Goal: Task Accomplishment & Management: Use online tool/utility

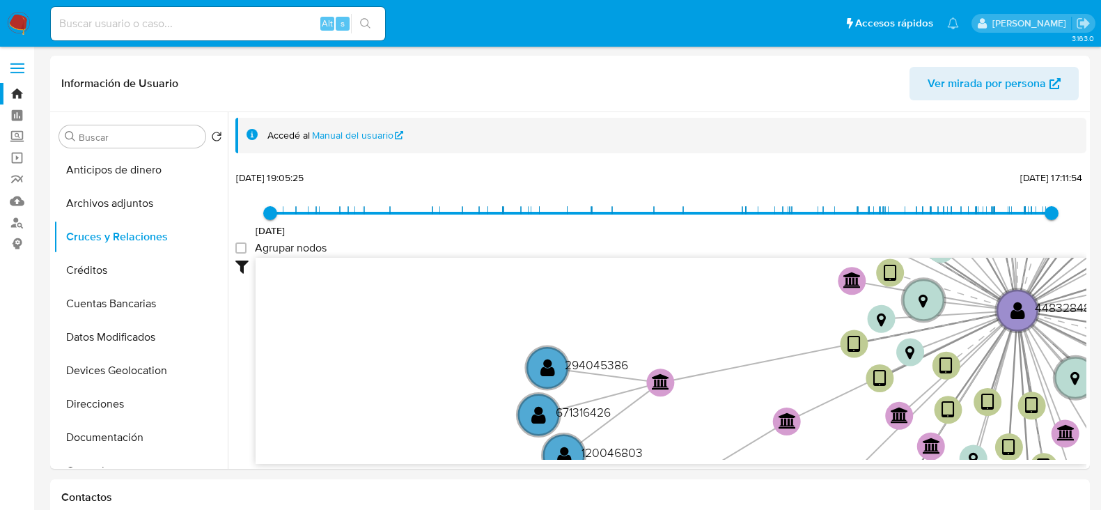
select select "10"
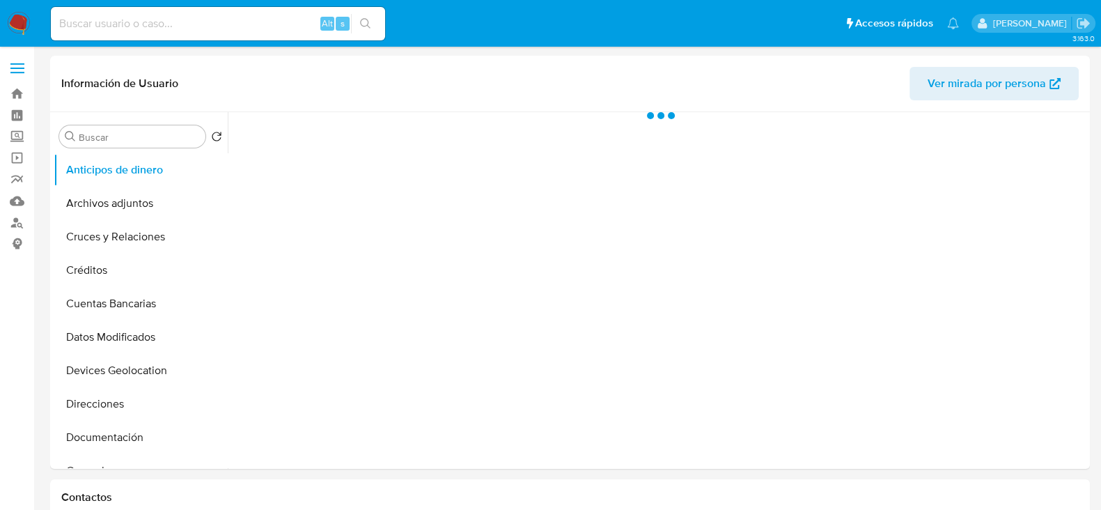
select select "10"
click at [38, 22] on nav "Pausado Ver notificaciones Alt s Accesos rápidos Presiona las siguientes teclas…" at bounding box center [550, 23] width 1101 height 47
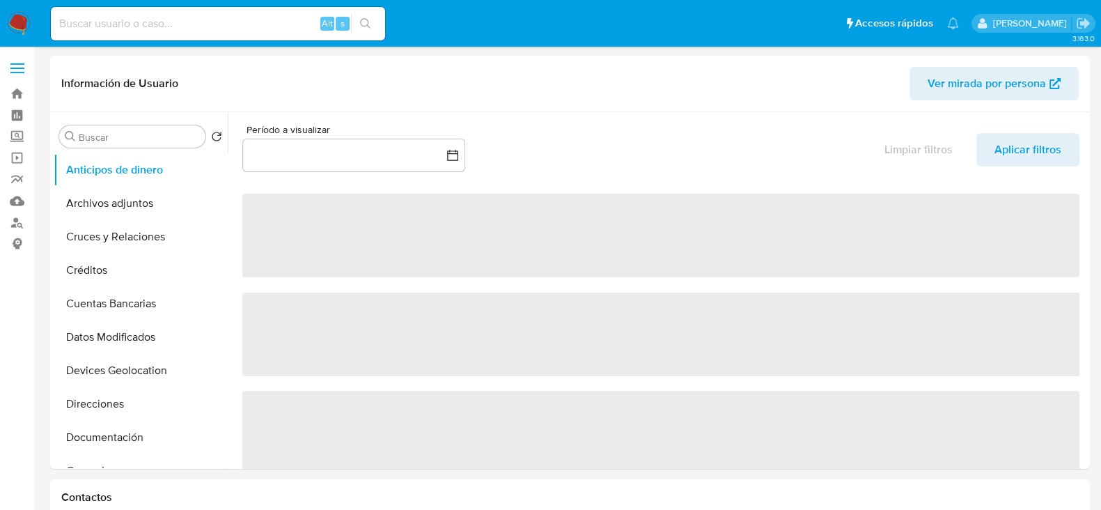
click at [17, 16] on img at bounding box center [19, 24] width 24 height 24
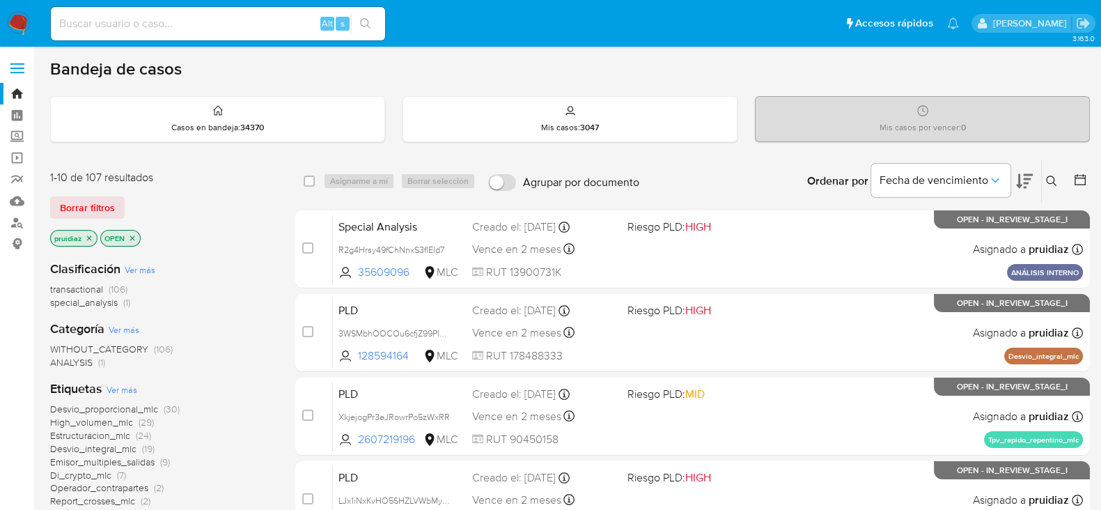
drag, startPoint x: 1034, startPoint y: 183, endPoint x: 1027, endPoint y: 179, distance: 8.1
click at [1027, 179] on div "Ordenar por Fecha de vencimiento" at bounding box center [918, 180] width 245 height 43
click at [1027, 179] on icon at bounding box center [1024, 181] width 17 height 15
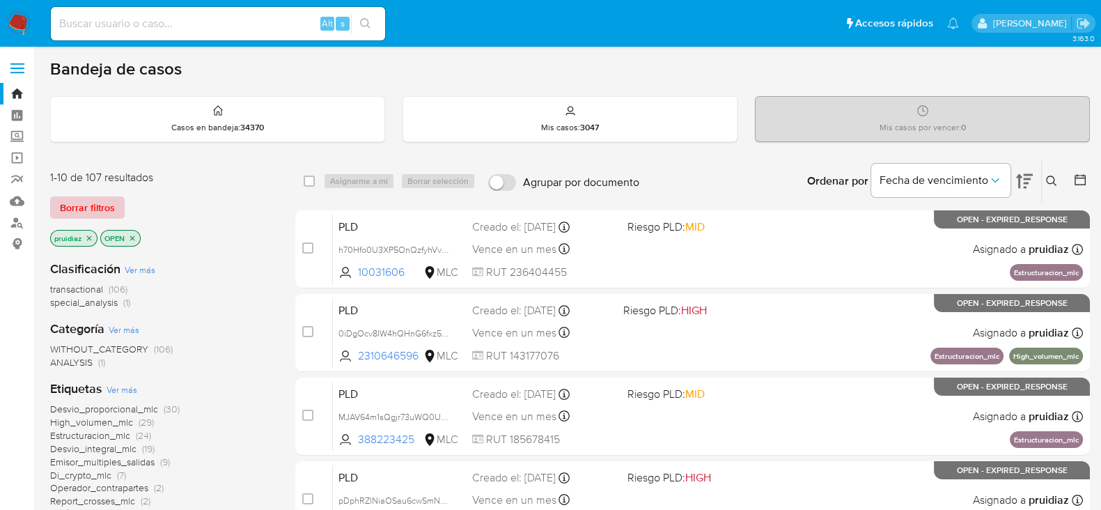
click at [83, 208] on span "Borrar filtros" at bounding box center [87, 207] width 55 height 19
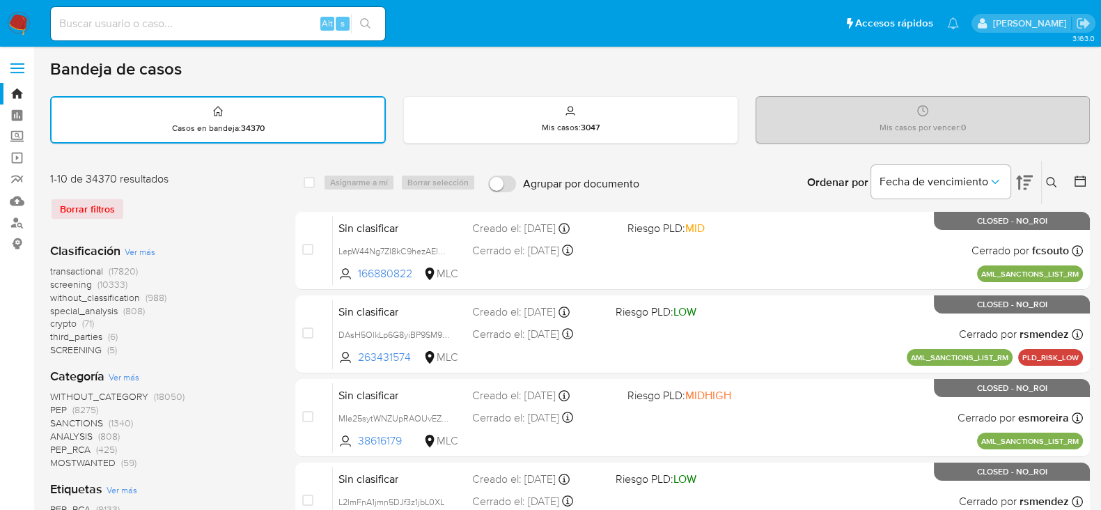
click at [1086, 184] on icon at bounding box center [1080, 181] width 14 height 14
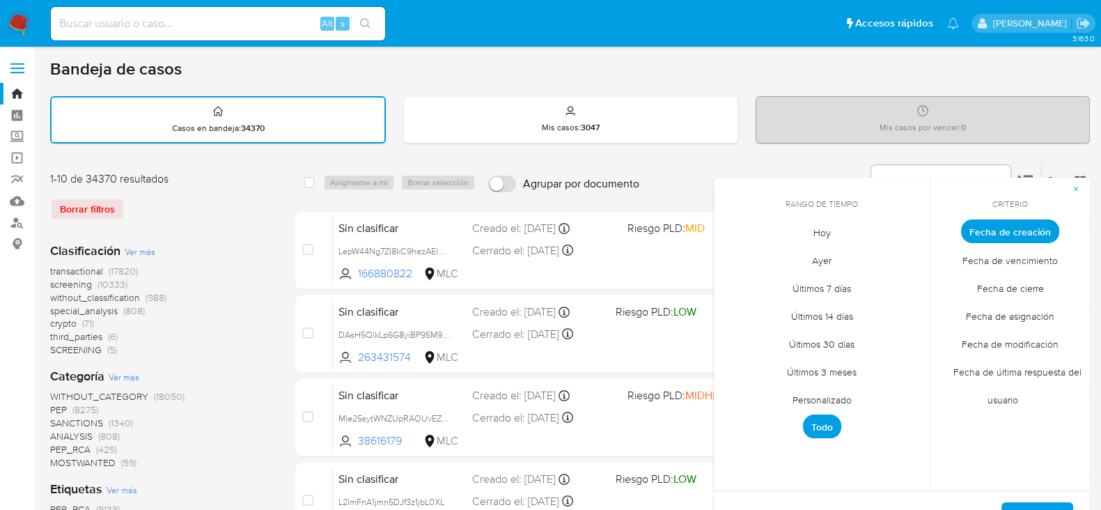
click at [801, 391] on span "Personalizado" at bounding box center [822, 399] width 88 height 29
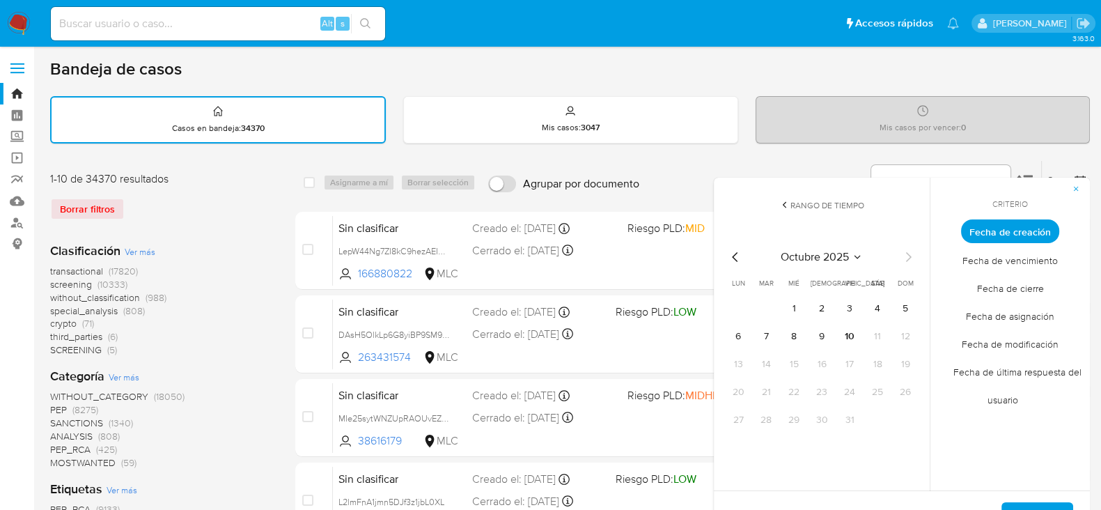
click at [739, 256] on icon "Mes anterior" at bounding box center [735, 257] width 17 height 17
click at [771, 302] on button "1" at bounding box center [766, 308] width 22 height 22
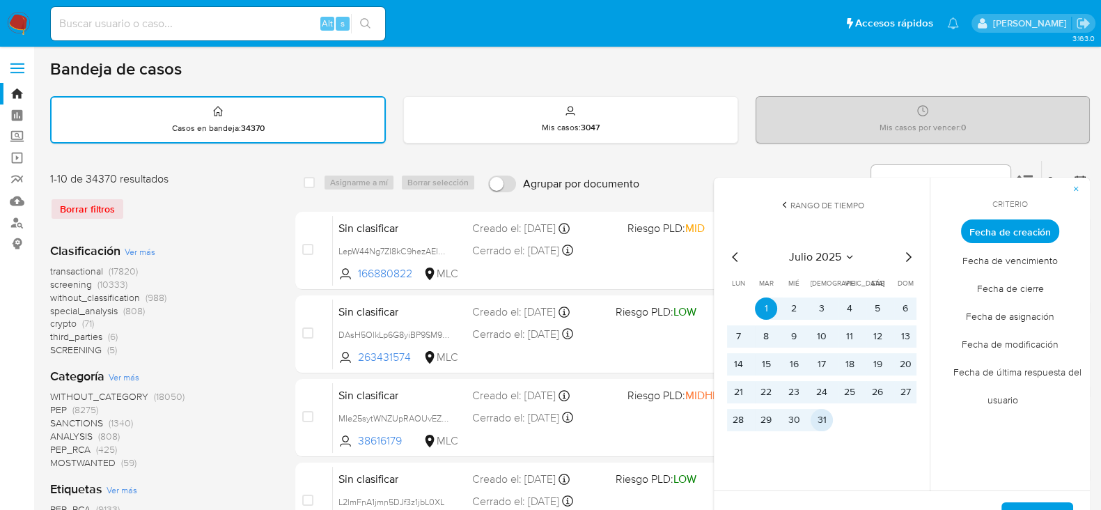
click at [817, 414] on button "31" at bounding box center [821, 420] width 22 height 22
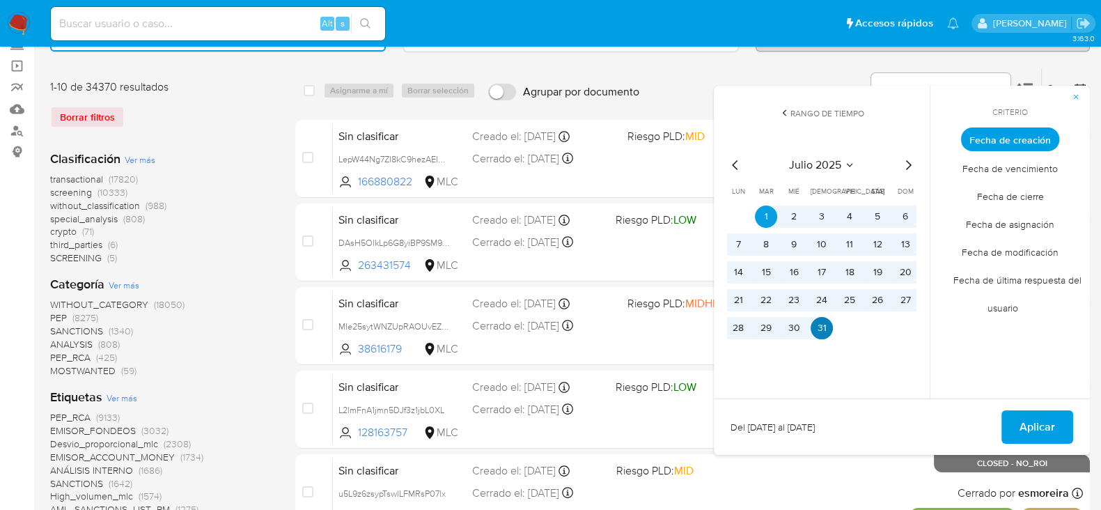
scroll to position [94, 0]
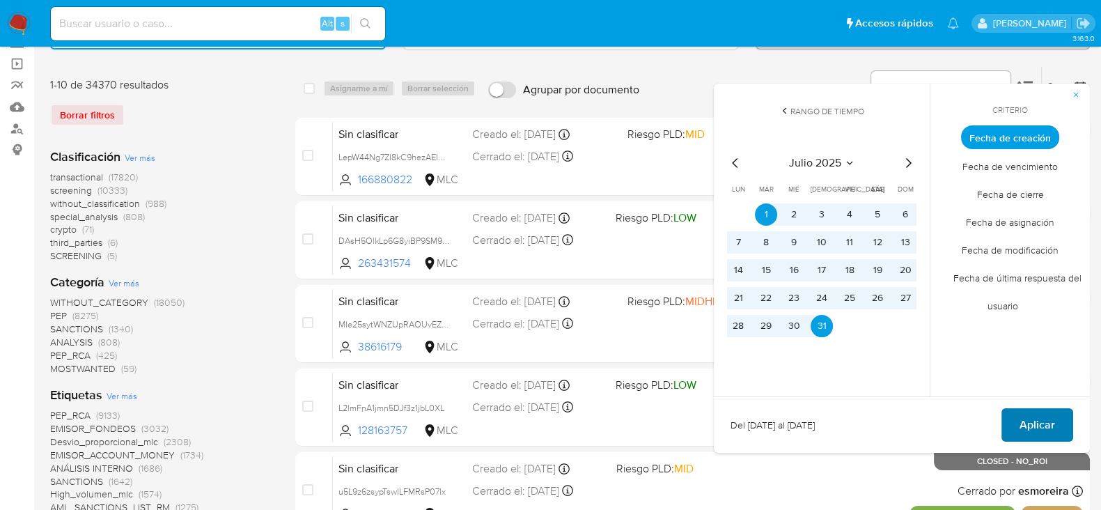
click at [1030, 430] on span "Aplicar" at bounding box center [1037, 424] width 36 height 31
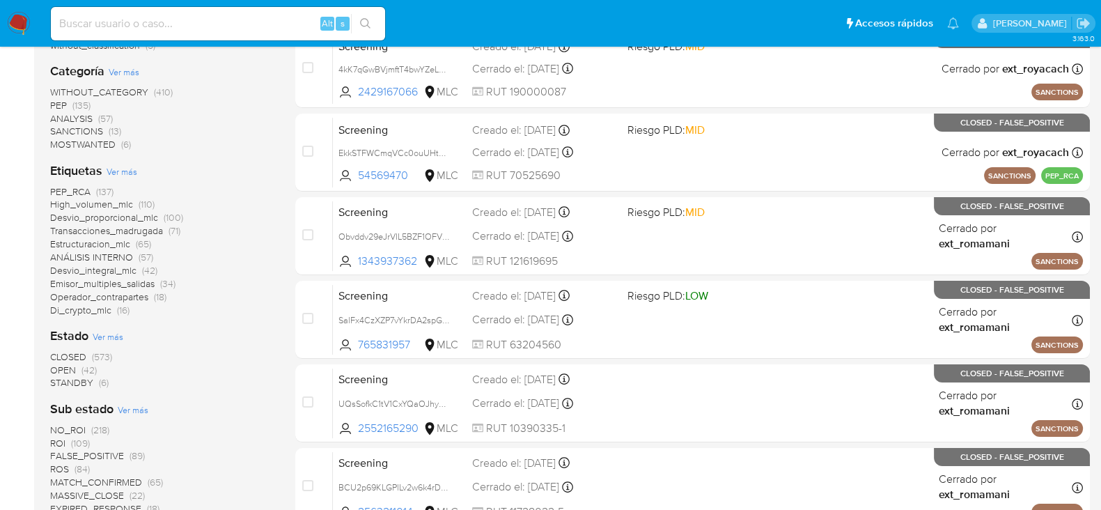
scroll to position [266, 0]
click at [63, 371] on span "OPEN" at bounding box center [63, 369] width 26 height 14
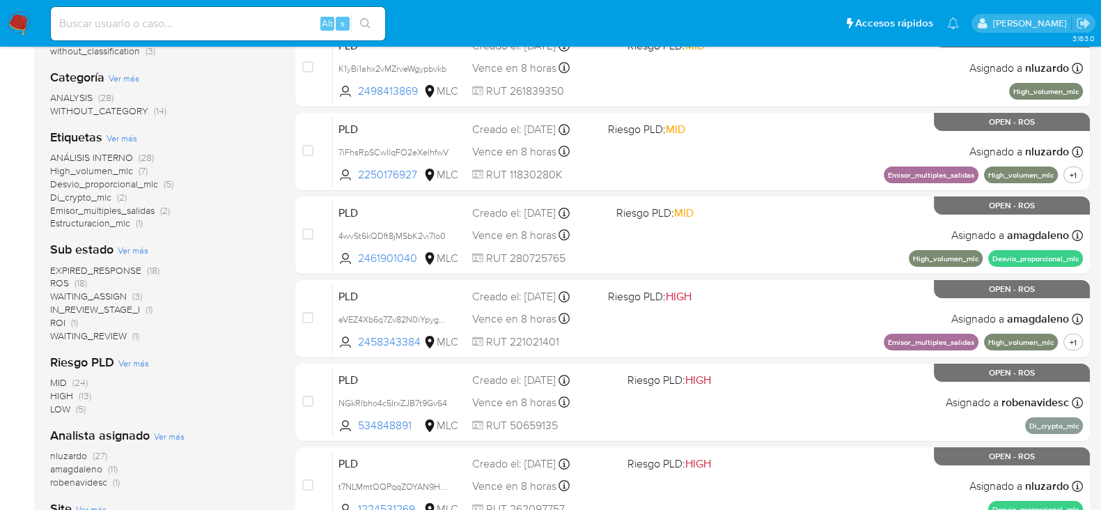
scroll to position [366, 0]
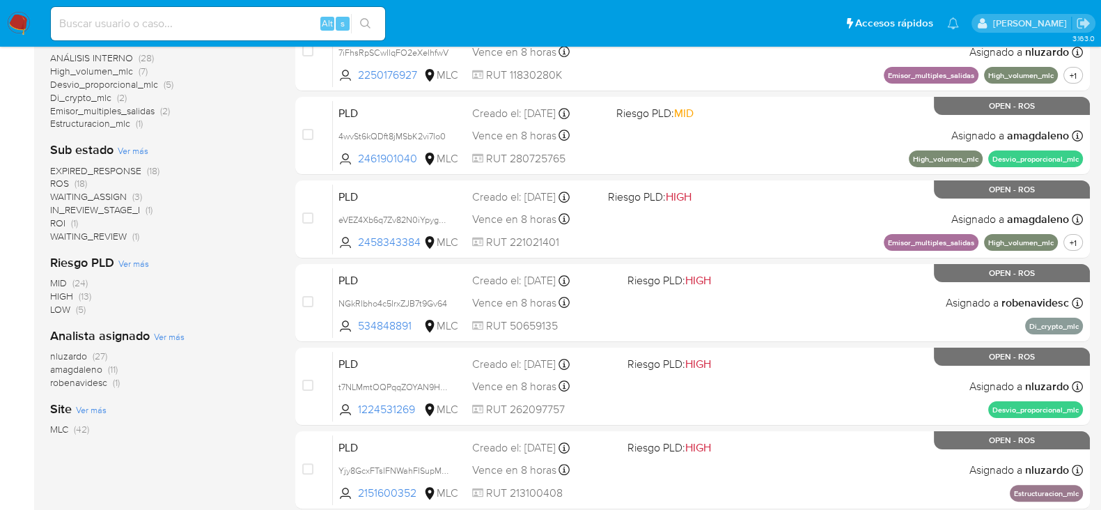
click at [66, 353] on span "nluzardo" at bounding box center [68, 356] width 37 height 14
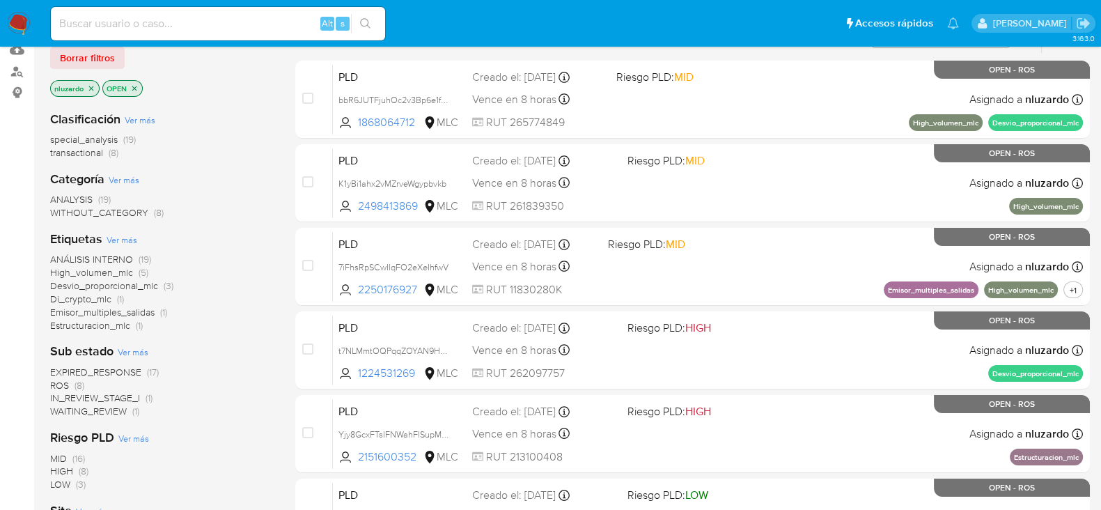
scroll to position [152, 0]
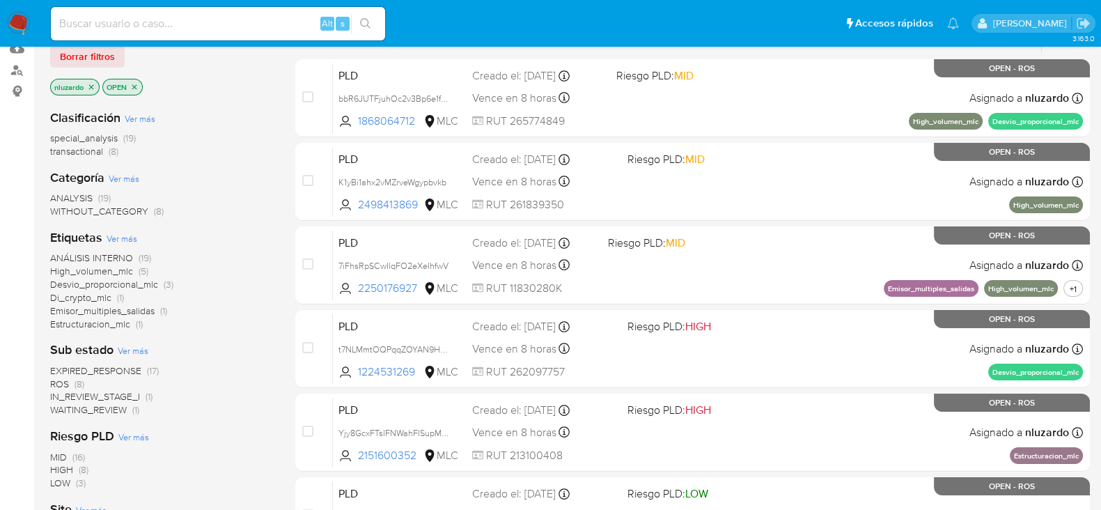
click at [122, 374] on span "EXPIRED_RESPONSE" at bounding box center [95, 370] width 91 height 14
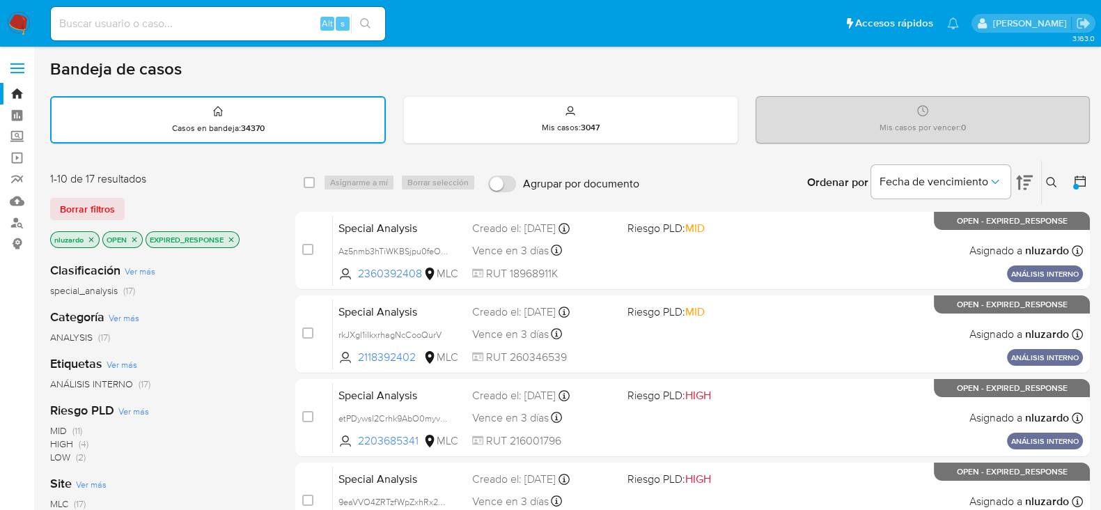
click at [232, 237] on icon "close-filter" at bounding box center [231, 239] width 5 height 5
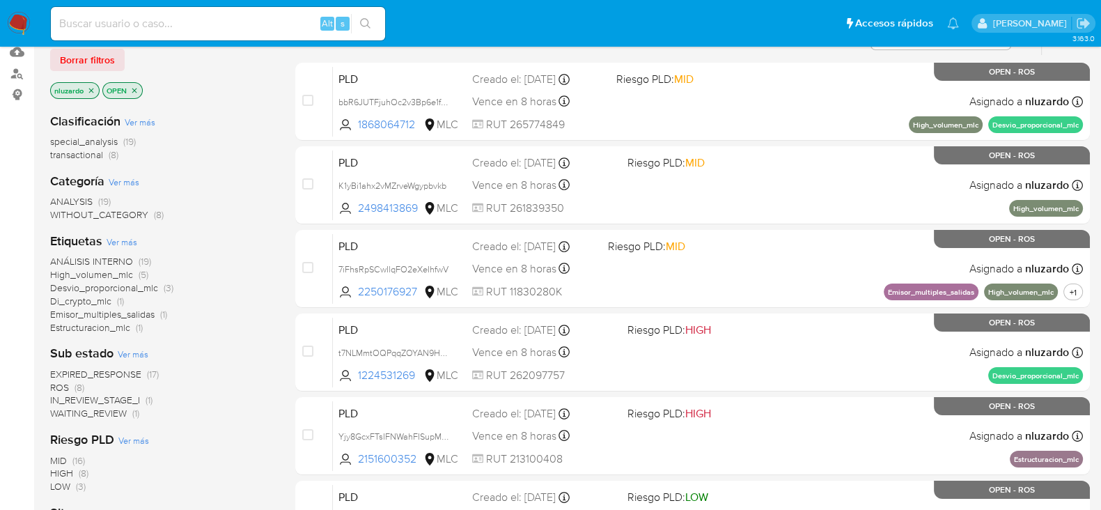
scroll to position [223, 0]
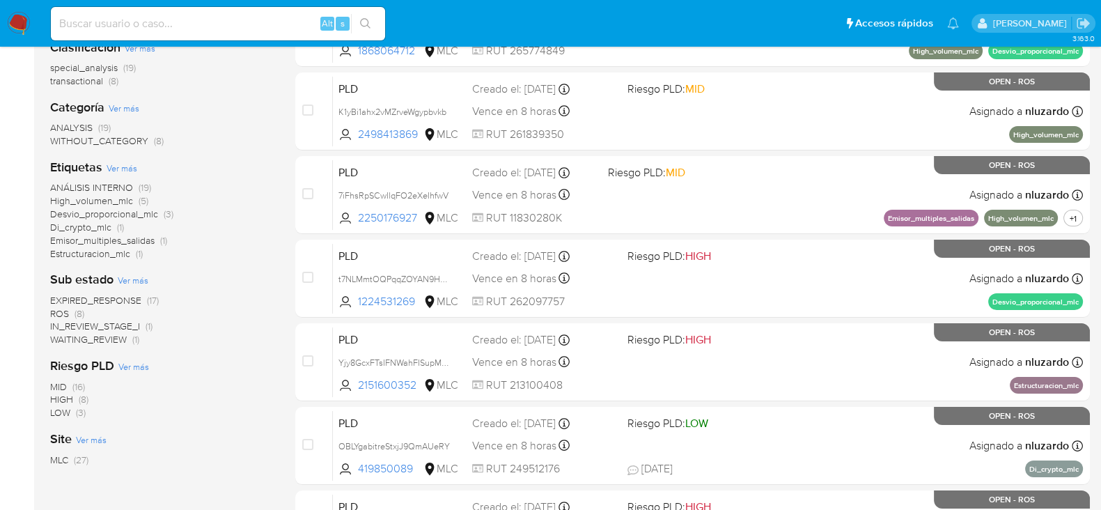
click at [130, 324] on span "IN_REVIEW_STAGE_I" at bounding box center [95, 326] width 90 height 14
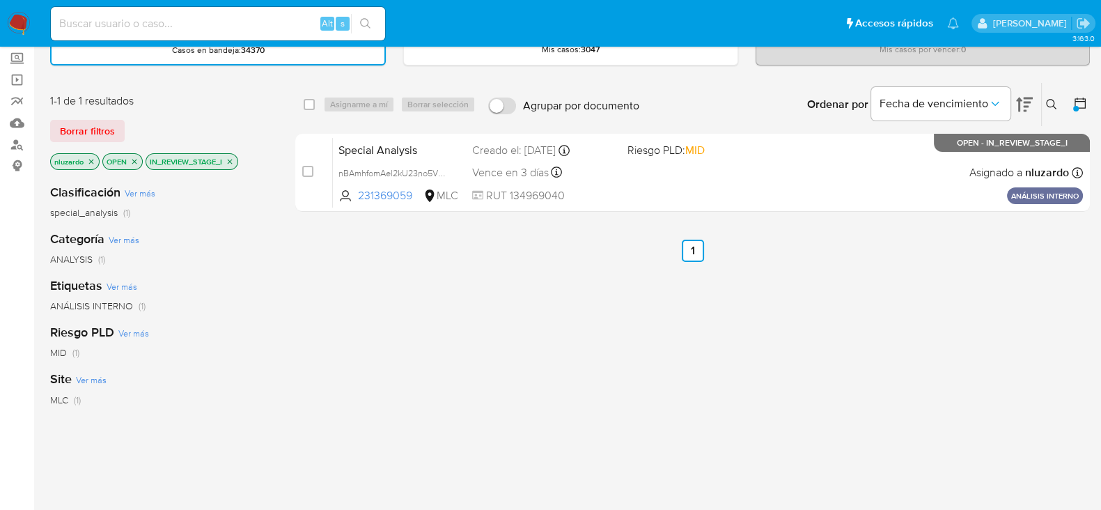
scroll to position [98, 0]
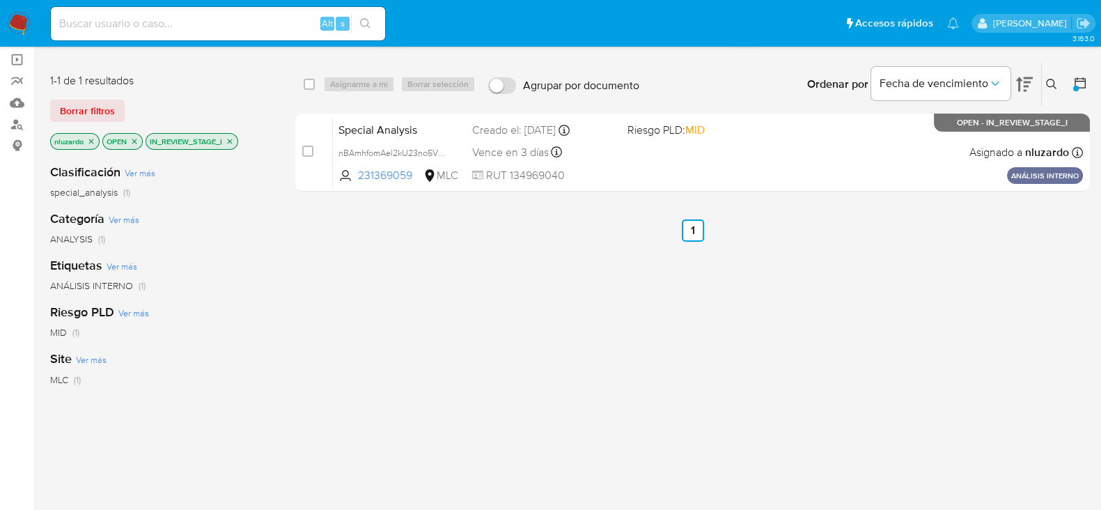
click at [233, 139] on icon "close-filter" at bounding box center [230, 141] width 8 height 8
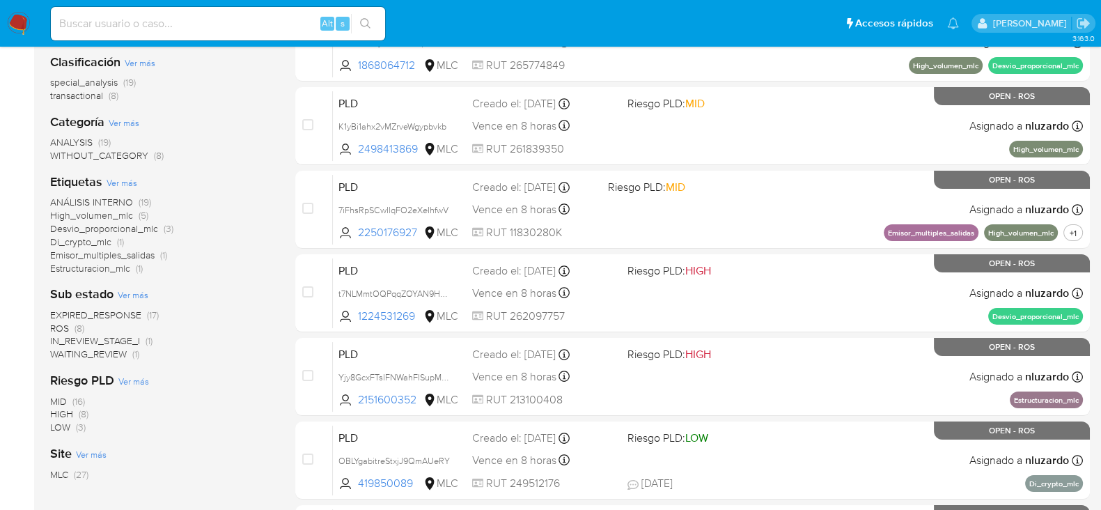
scroll to position [209, 0]
click at [113, 352] on span "WAITING_REVIEW" at bounding box center [88, 353] width 77 height 14
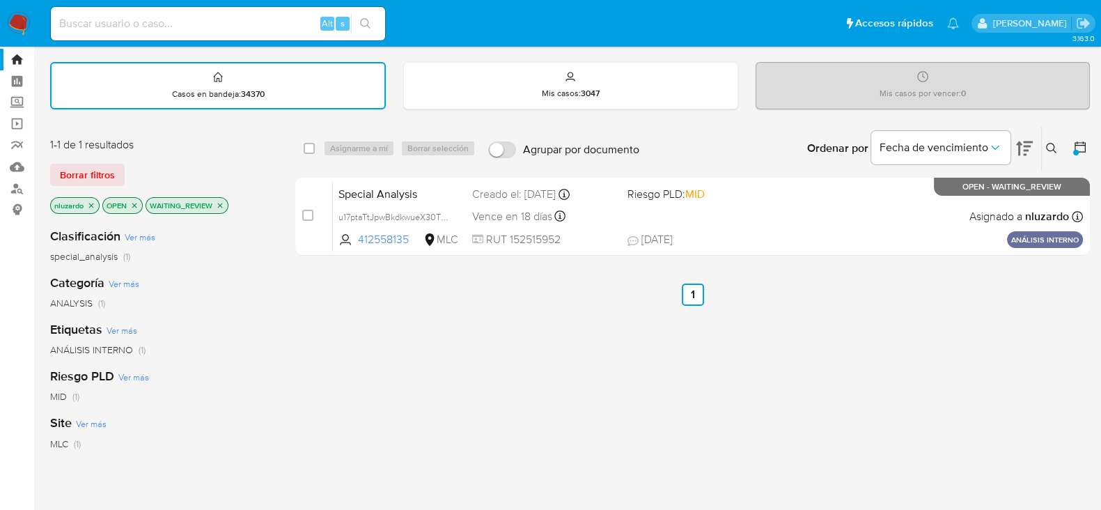
scroll to position [41, 0]
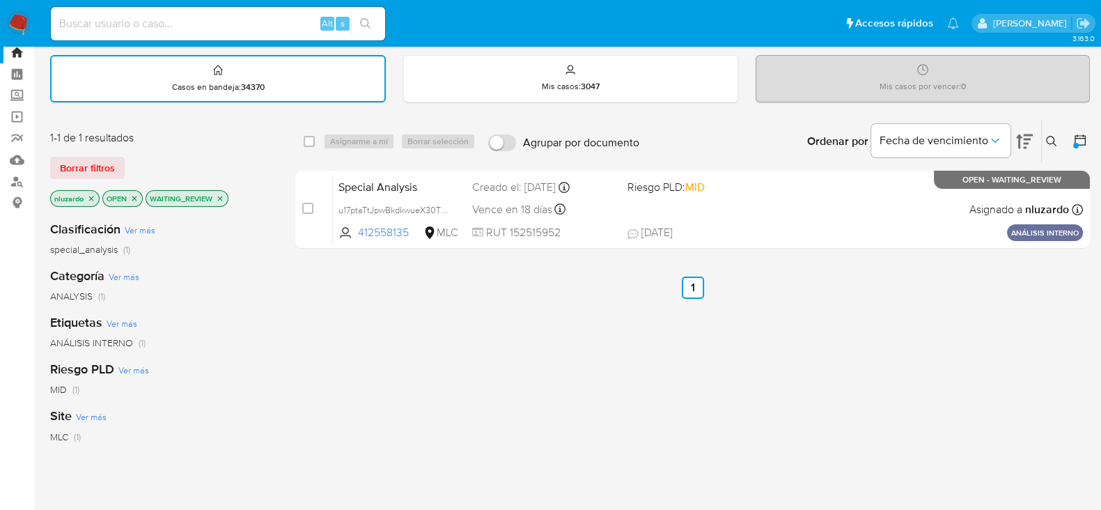
click at [220, 196] on icon "close-filter" at bounding box center [220, 198] width 5 height 5
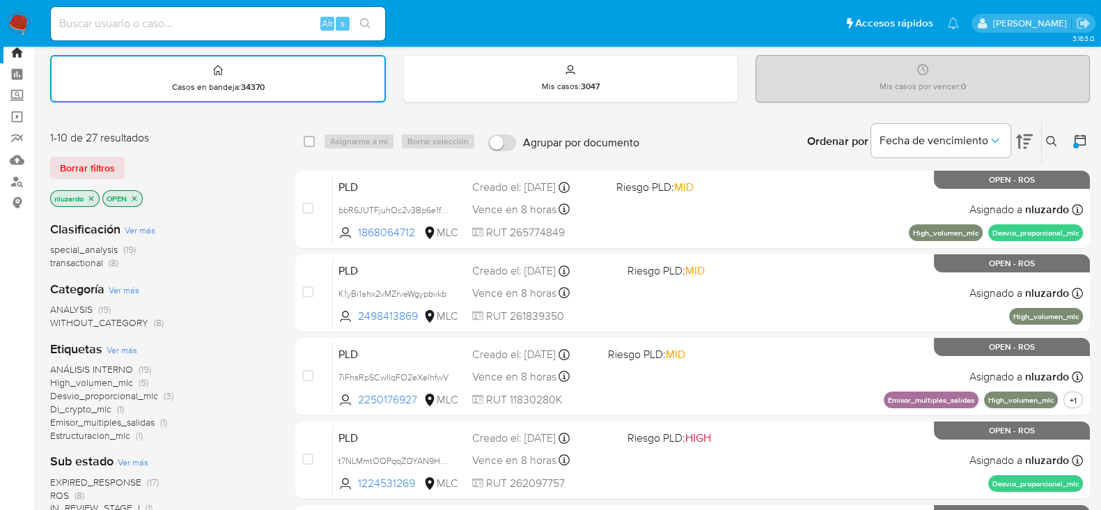
click at [91, 200] on icon "close-filter" at bounding box center [91, 198] width 8 height 8
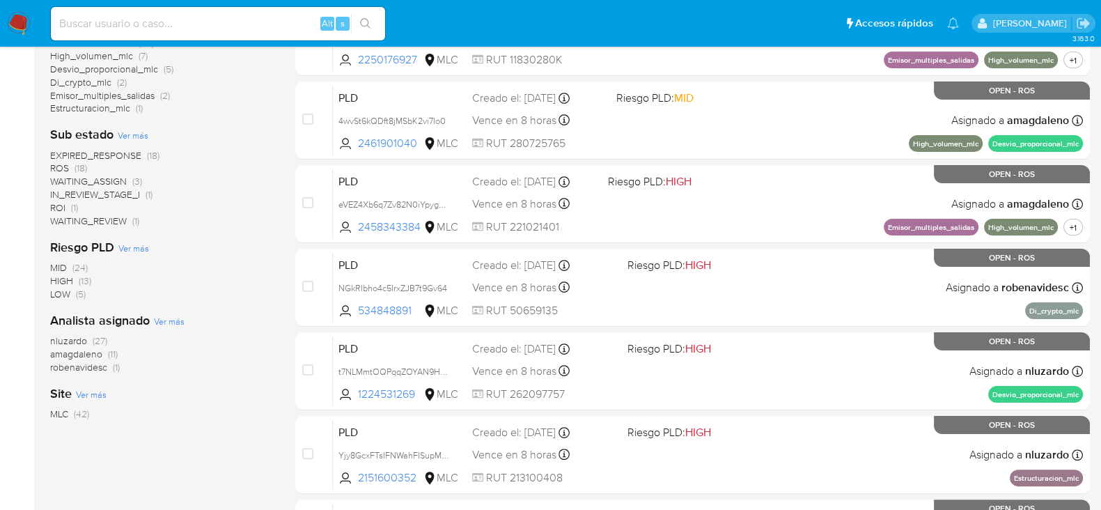
scroll to position [384, 0]
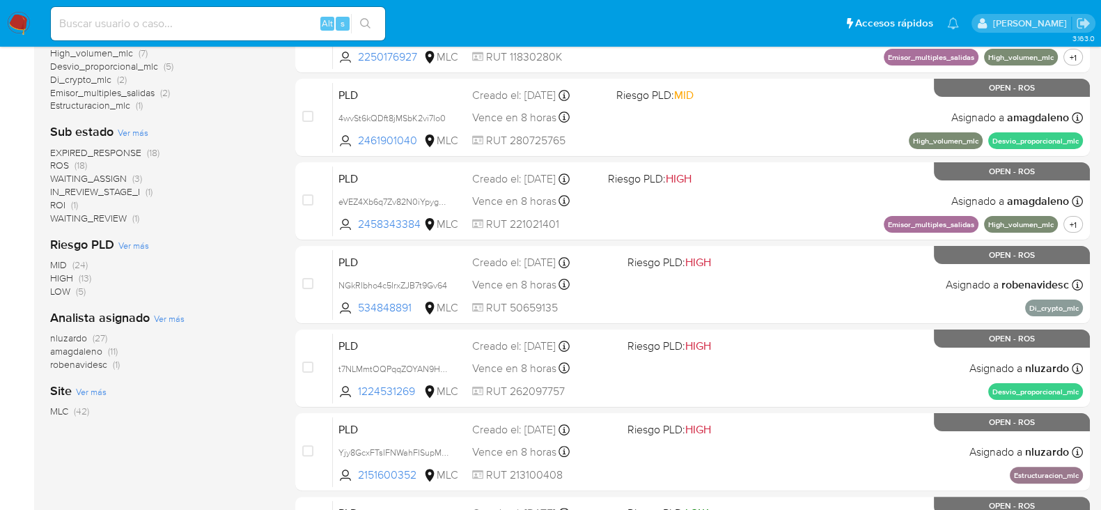
click at [77, 351] on span "amagdaleno" at bounding box center [76, 351] width 52 height 14
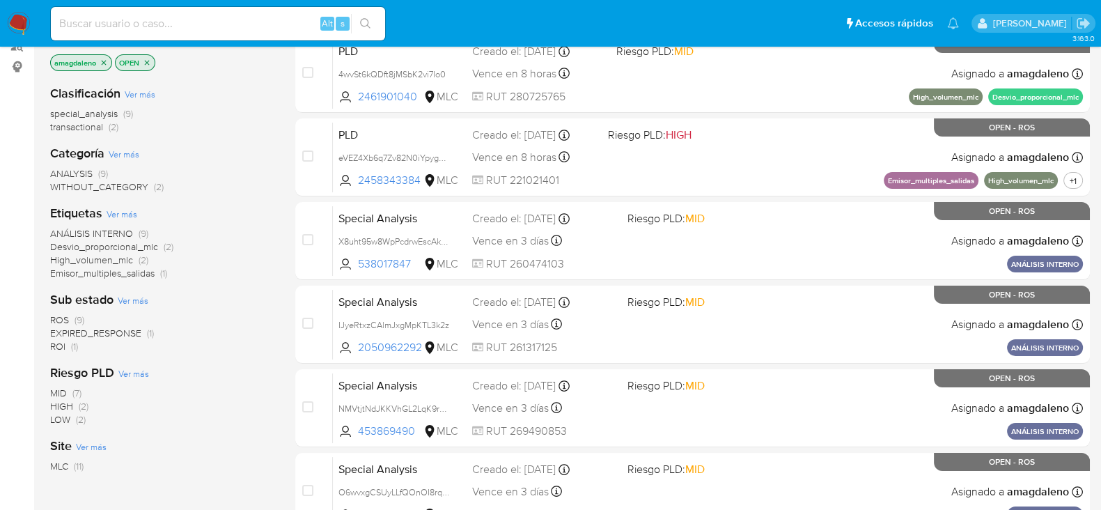
scroll to position [175, 0]
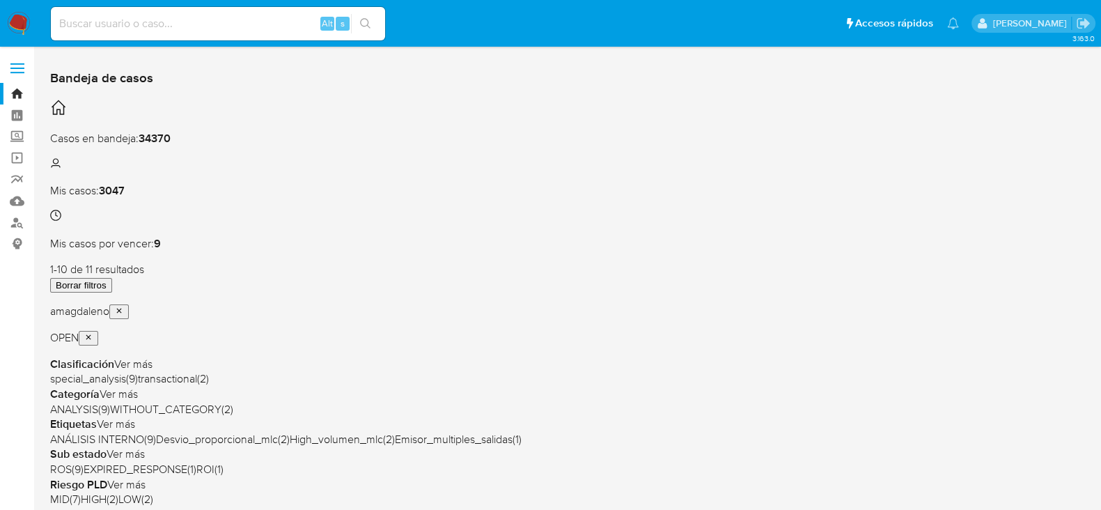
scroll to position [4, 0]
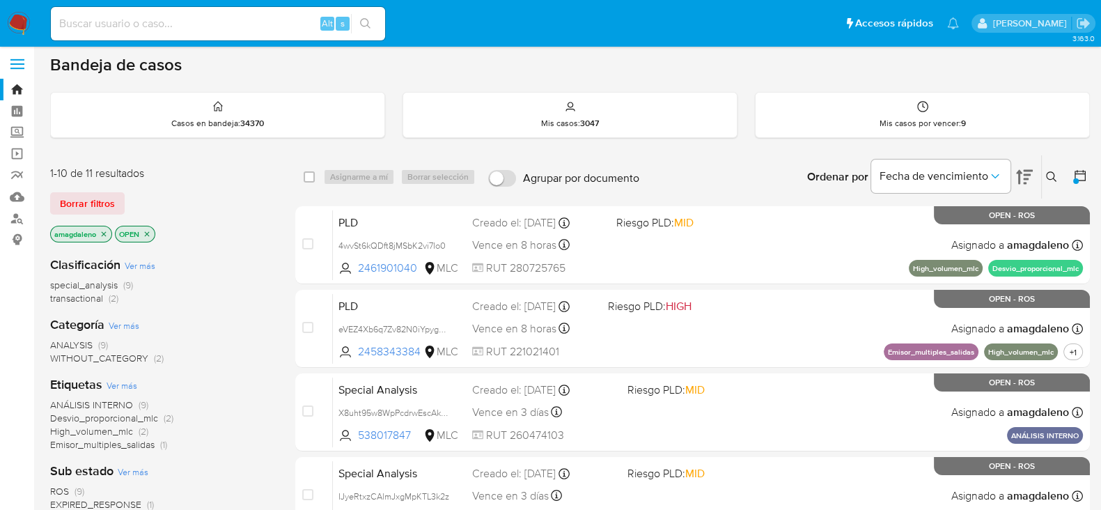
click at [103, 231] on icon "close-filter" at bounding box center [104, 233] width 5 height 5
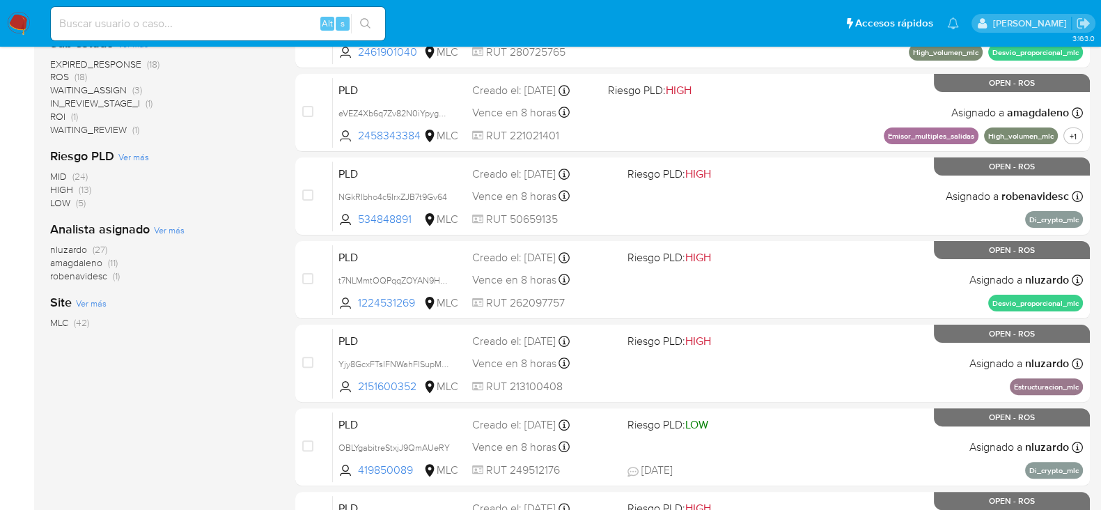
scroll to position [638, 0]
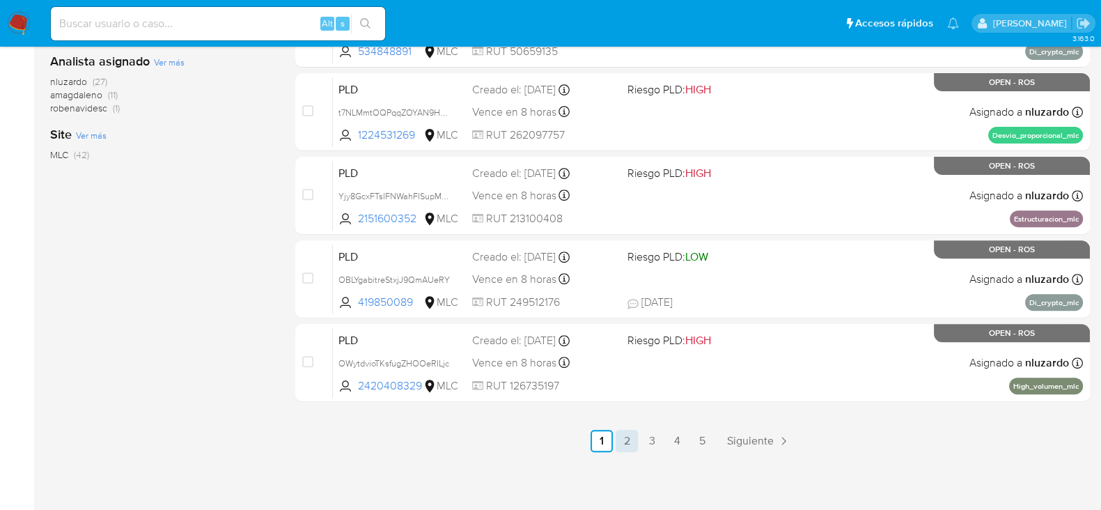
click at [624, 440] on link "2" at bounding box center [626, 441] width 22 height 22
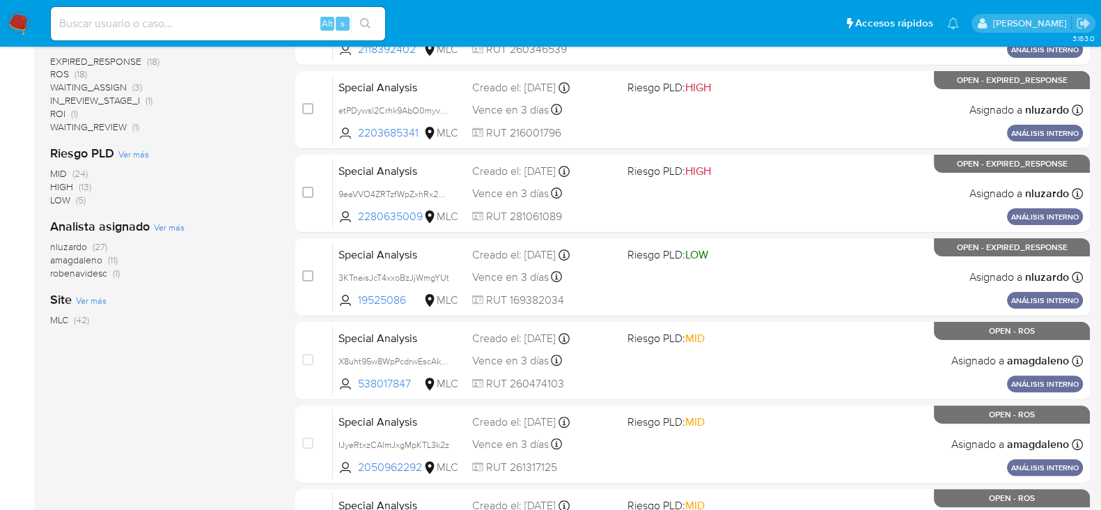
scroll to position [638, 0]
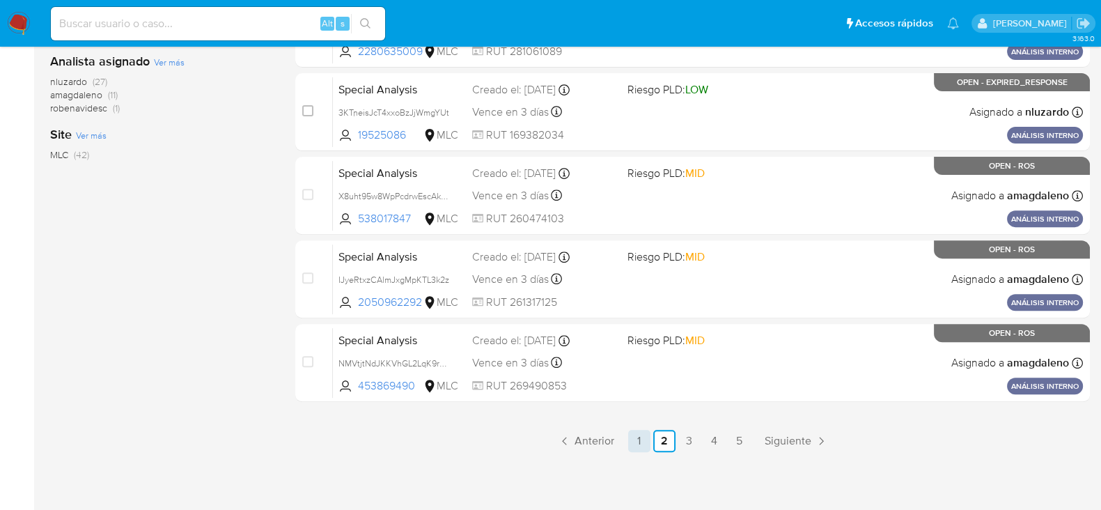
click at [639, 437] on link "1" at bounding box center [639, 441] width 22 height 22
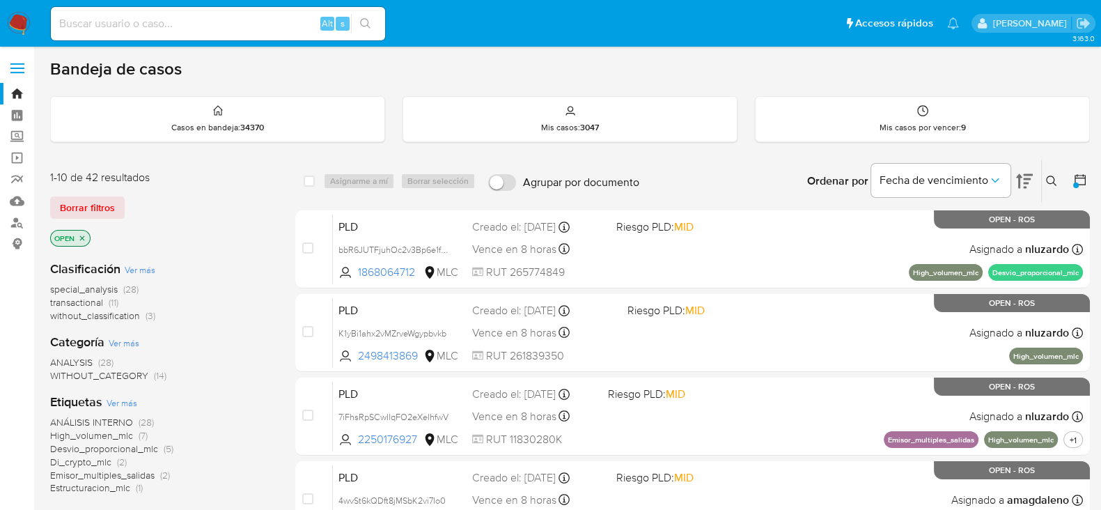
click at [22, 25] on img at bounding box center [19, 24] width 24 height 24
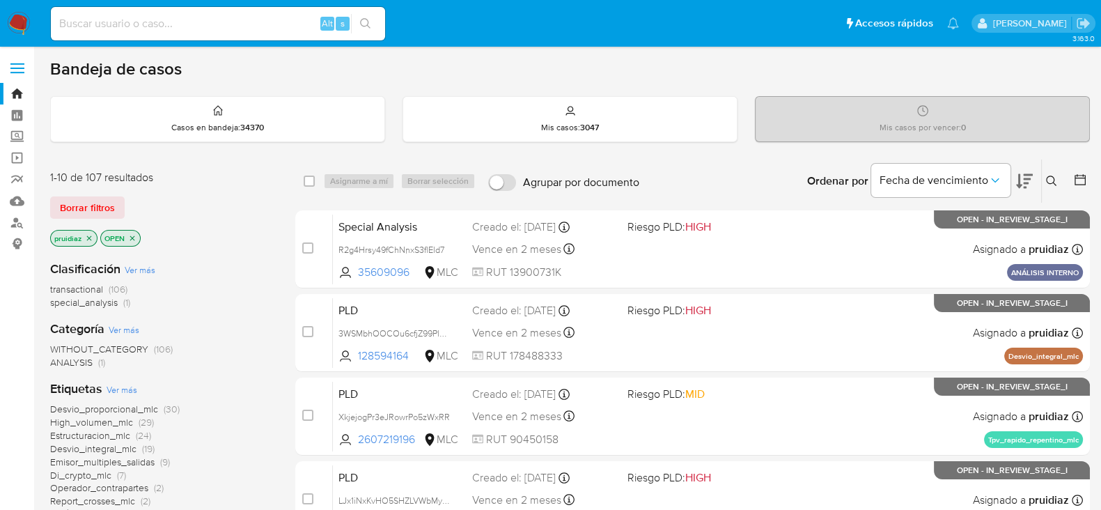
click at [1027, 188] on icon at bounding box center [1024, 181] width 17 height 17
